Goal: Information Seeking & Learning: Compare options

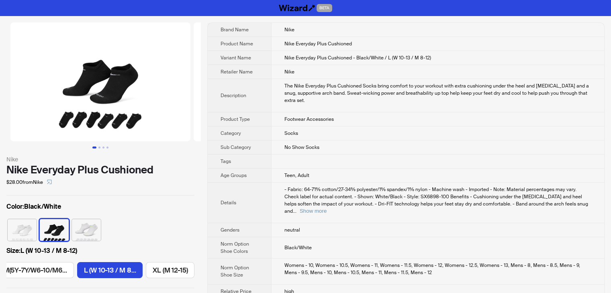
click at [389, 166] on td at bounding box center [437, 162] width 333 height 14
click at [327, 208] on button "Show more" at bounding box center [313, 211] width 27 height 6
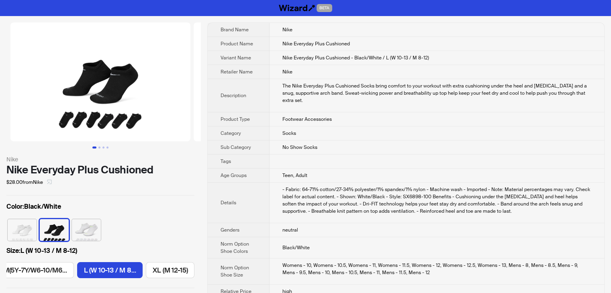
click at [52, 183] on span "button" at bounding box center [49, 182] width 5 height 6
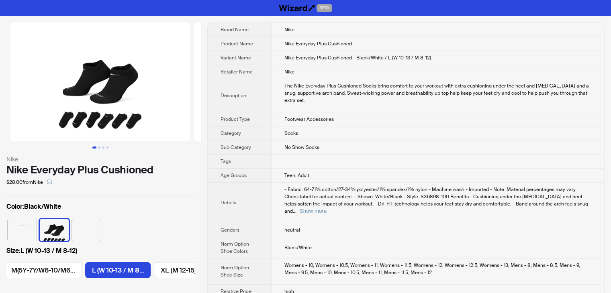
scroll to position [0, 83]
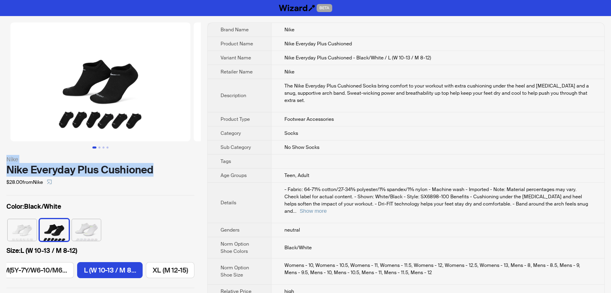
drag, startPoint x: 162, startPoint y: 166, endPoint x: 4, endPoint y: 160, distance: 157.7
click at [4, 160] on div "Nike Nike Everyday Plus Cushioned $28.00 from Nike Color : Black/White Size : L…" at bounding box center [100, 155] width 201 height 279
copy div "Nike Nike Everyday Plus Cushioned"
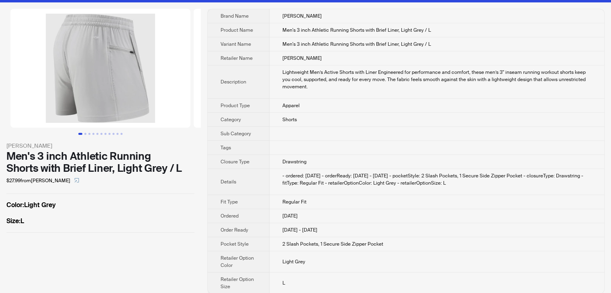
scroll to position [19, 0]
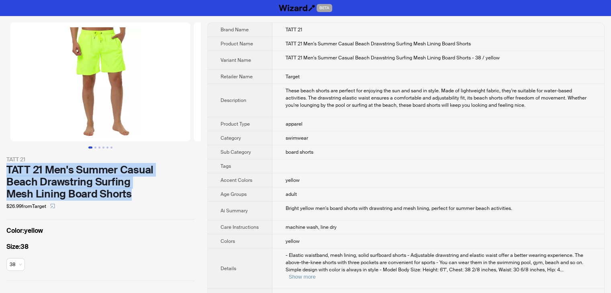
drag, startPoint x: 150, startPoint y: 197, endPoint x: 4, endPoint y: 167, distance: 149.0
click at [4, 167] on div "TATT 21 TATT 21 Men's Summer Casual Beach Drawstring Surfing Mesh Lining Board …" at bounding box center [100, 152] width 201 height 272
copy div "TATT 21 Men's Summer Casual Beach Drawstring Surfing Mesh Lining Board Shorts"
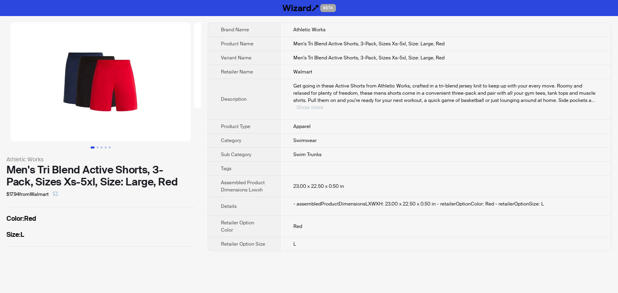
click at [323, 105] on button "Show more" at bounding box center [309, 108] width 27 height 6
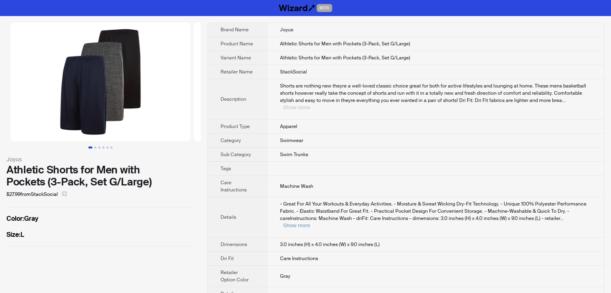
click at [310, 105] on button "Show more" at bounding box center [296, 108] width 27 height 6
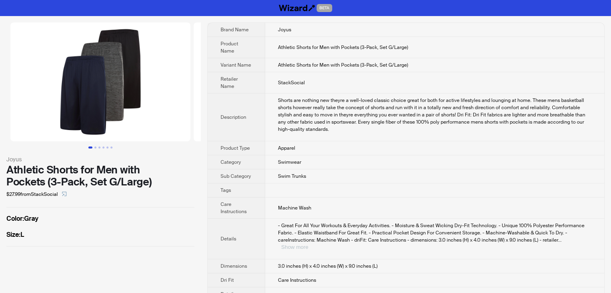
click at [308, 244] on button "Show more" at bounding box center [294, 247] width 27 height 6
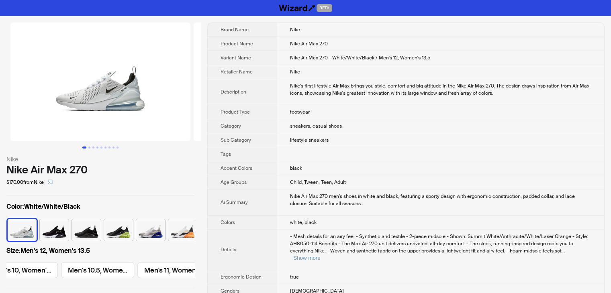
scroll to position [0, 914]
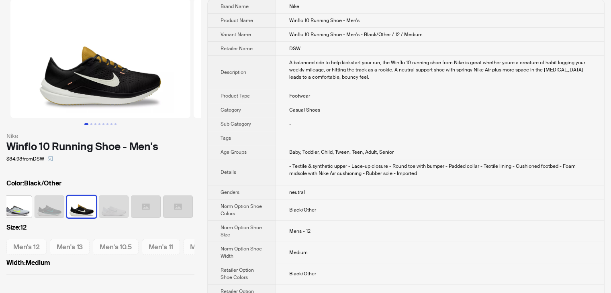
scroll to position [40, 0]
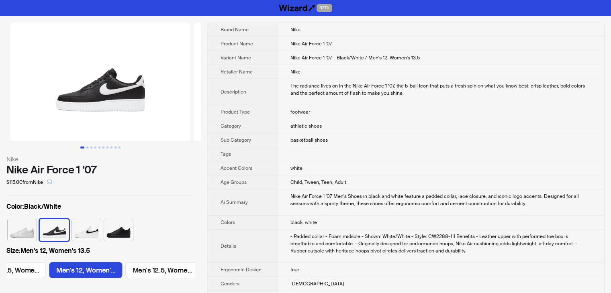
scroll to position [0, 1301]
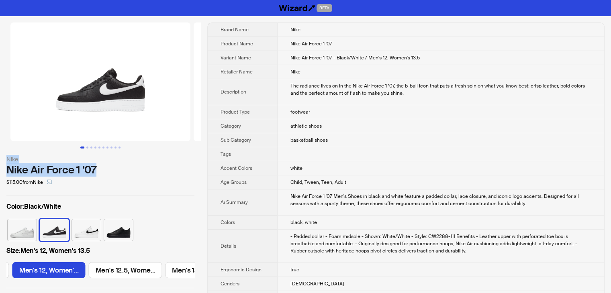
drag, startPoint x: 101, startPoint y: 174, endPoint x: 5, endPoint y: 160, distance: 96.6
click at [5, 160] on div "Nike Nike Air Force 1 '07 $115.00 from Nike Color : Black/White Size : Men's 12…" at bounding box center [100, 155] width 201 height 279
copy div "Nike Nike Air Force 1 '07"
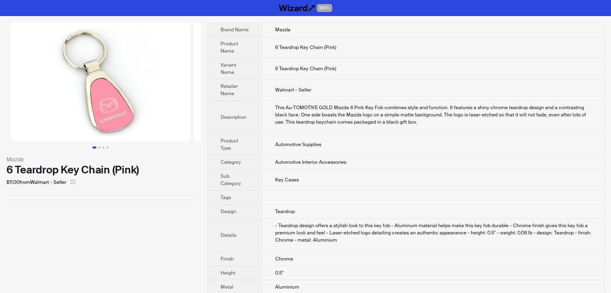
click at [386, 191] on td at bounding box center [433, 198] width 343 height 14
click at [98, 149] on button "Go to slide 2" at bounding box center [99, 148] width 2 height 2
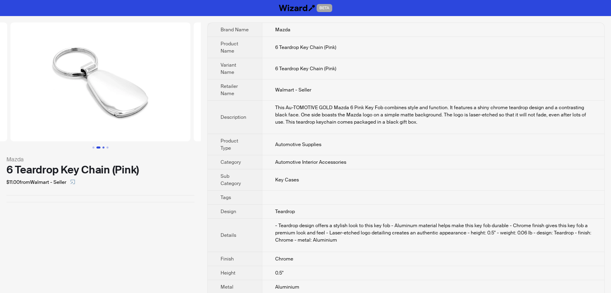
click at [104, 148] on button "Go to slide 3" at bounding box center [104, 148] width 2 height 2
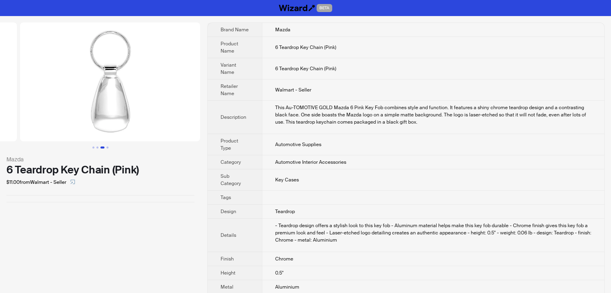
scroll to position [0, 367]
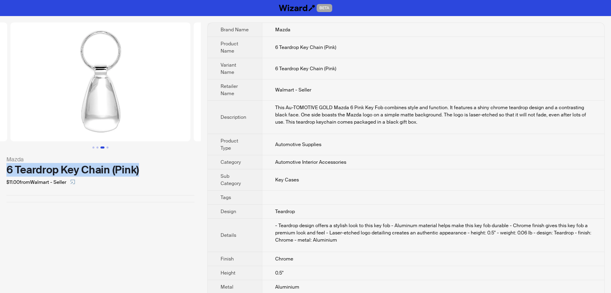
drag, startPoint x: 146, startPoint y: 171, endPoint x: 0, endPoint y: 174, distance: 145.6
click at [0, 174] on div "Mazda 6 Teardrop Key Chain (Pink) $11.00 from Walmart - Seller" at bounding box center [100, 112] width 201 height 193
copy div "6 Teardrop Key Chain (Pink)"
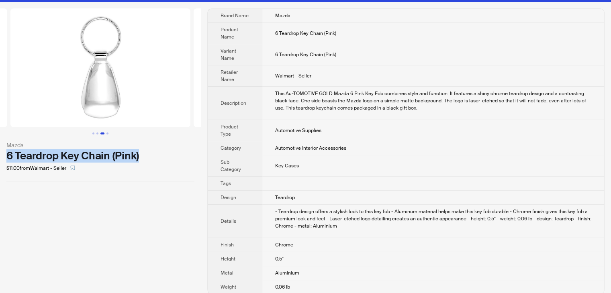
scroll to position [21, 0]
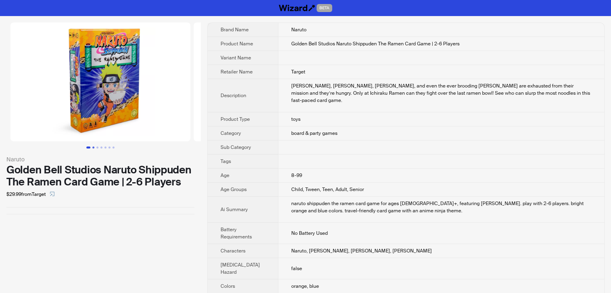
click at [94, 147] on button "Go to slide 2" at bounding box center [93, 148] width 2 height 2
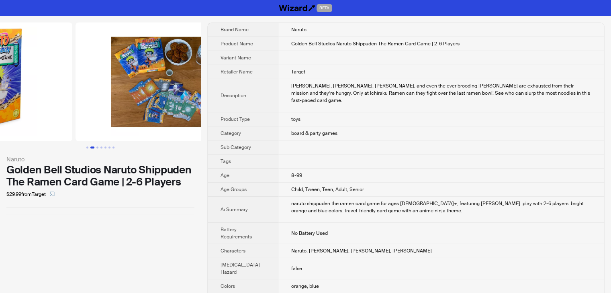
scroll to position [0, 183]
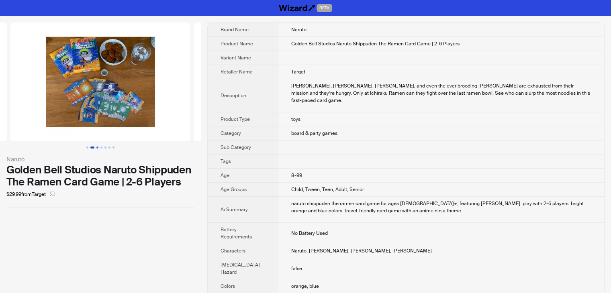
click at [98, 147] on button "Go to slide 3" at bounding box center [97, 148] width 2 height 2
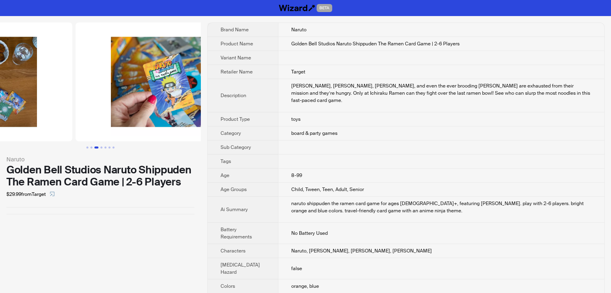
scroll to position [0, 367]
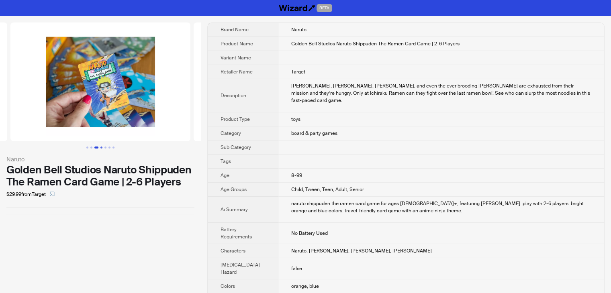
click at [101, 147] on button "Go to slide 4" at bounding box center [102, 148] width 2 height 2
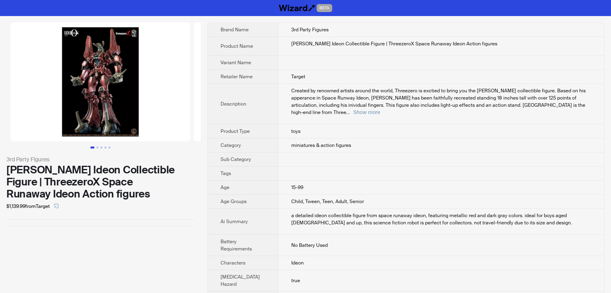
click at [443, 65] on td at bounding box center [442, 63] width 326 height 14
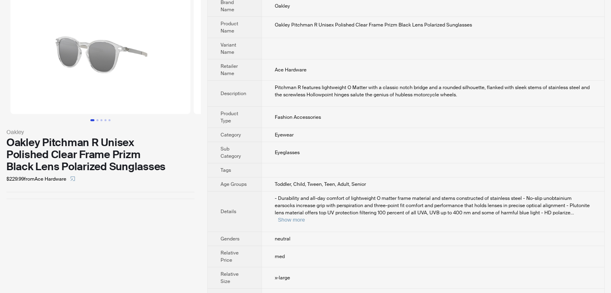
scroll to position [56, 0]
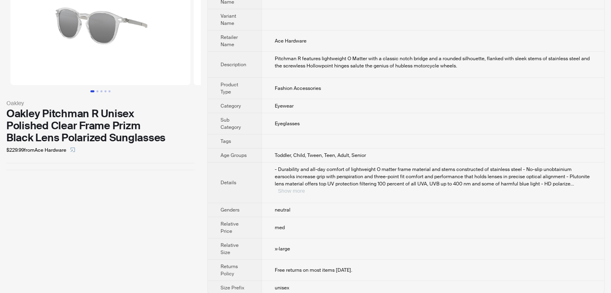
click at [305, 188] on button "Show more" at bounding box center [291, 191] width 27 height 6
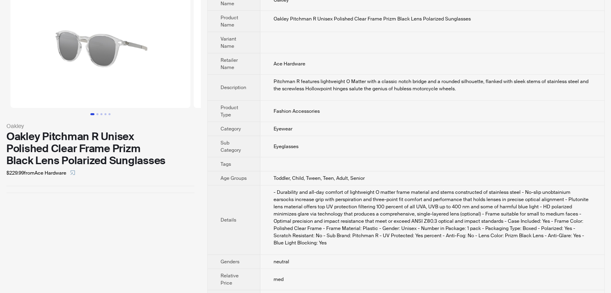
scroll to position [0, 0]
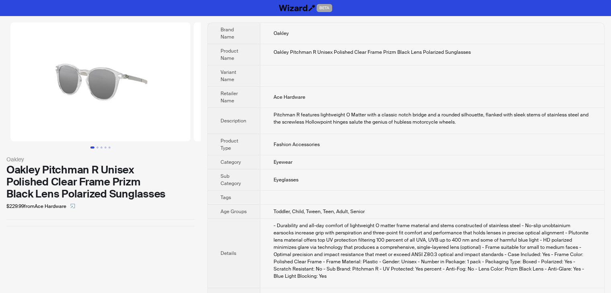
click at [343, 141] on td "Fashion Accessories" at bounding box center [433, 144] width 344 height 21
click at [355, 87] on td "Ace Hardware" at bounding box center [433, 97] width 344 height 21
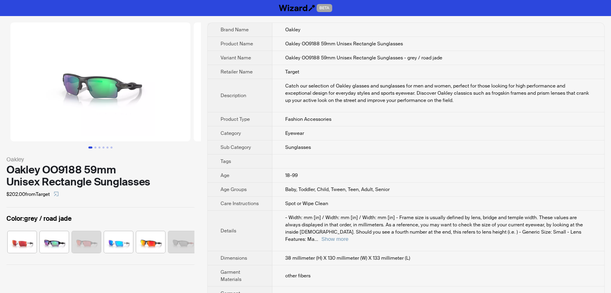
scroll to position [0, 278]
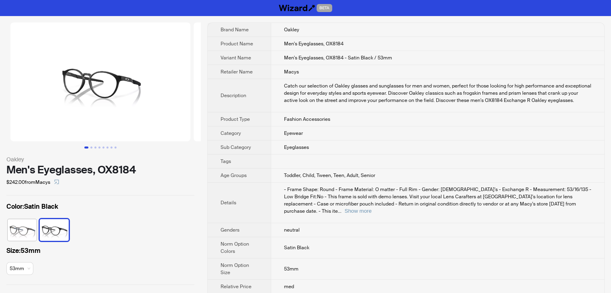
click at [458, 82] on div "Catch our selection of Oakley glasses and sunglasses for men and women, perfect…" at bounding box center [438, 93] width 308 height 22
